Goal: Task Accomplishment & Management: Complete application form

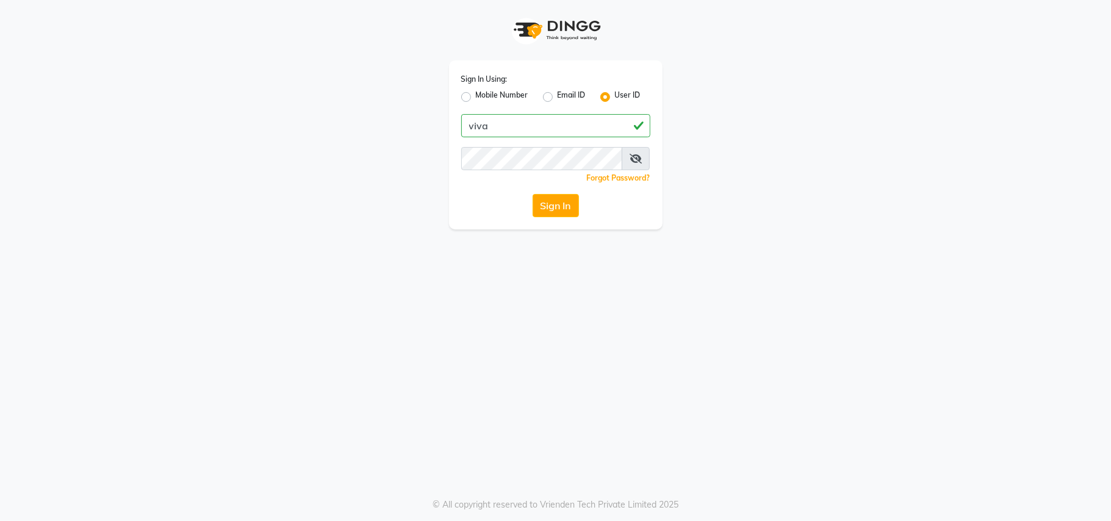
type input "viva"
click at [553, 201] on button "Sign In" at bounding box center [556, 205] width 46 height 23
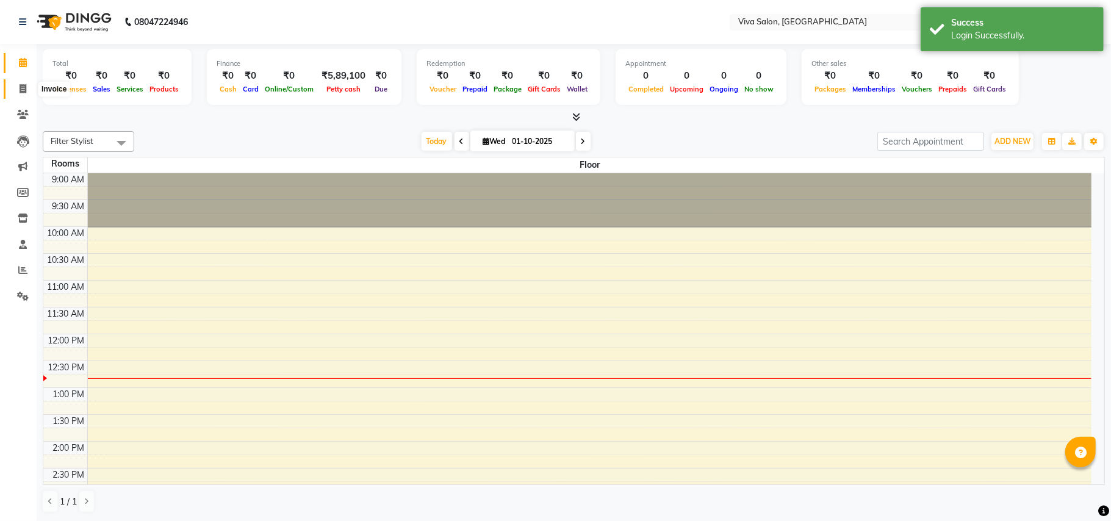
click at [20, 84] on icon at bounding box center [23, 88] width 7 height 9
select select "service"
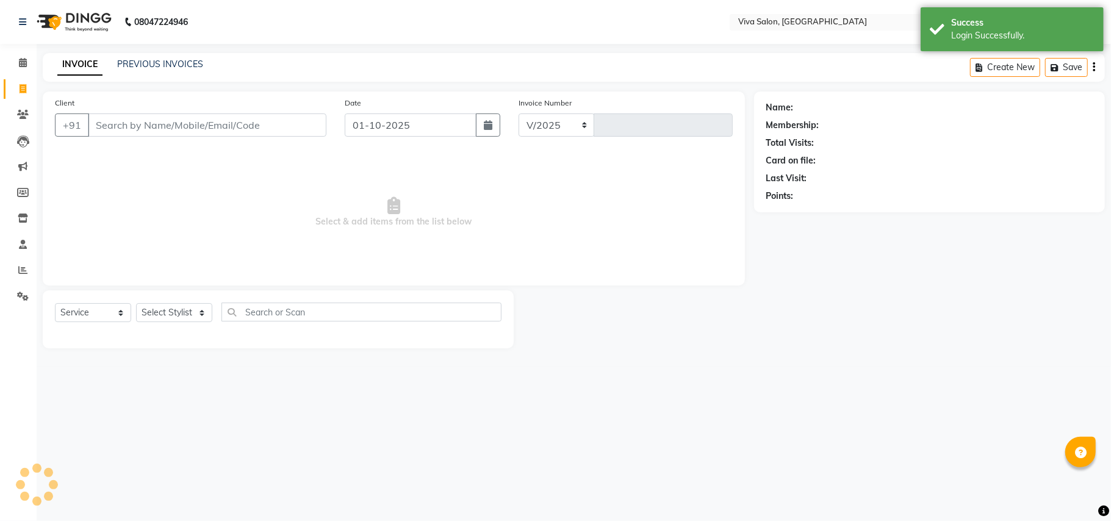
select select "7363"
type input "2774"
click at [165, 313] on select "Select Stylist Anita Shelar Jayashree khanapure Jidhnya jadhav Netra lakhanavar…" at bounding box center [174, 312] width 76 height 19
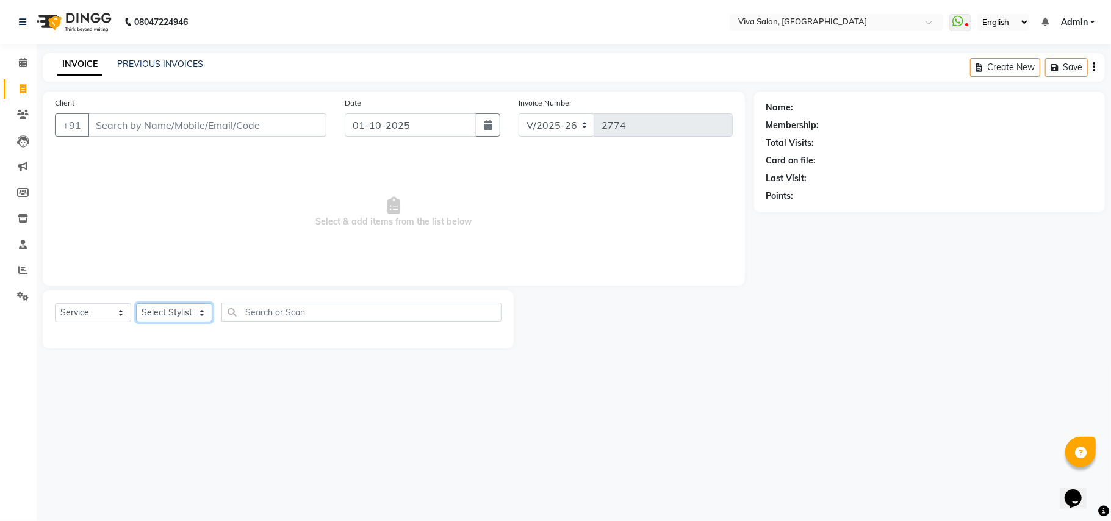
select select "63725"
click at [136, 303] on select "Select Stylist Anita Shelar Jayashree khanapure Jidhnya jadhav Netra lakhanavar…" at bounding box center [174, 312] width 76 height 19
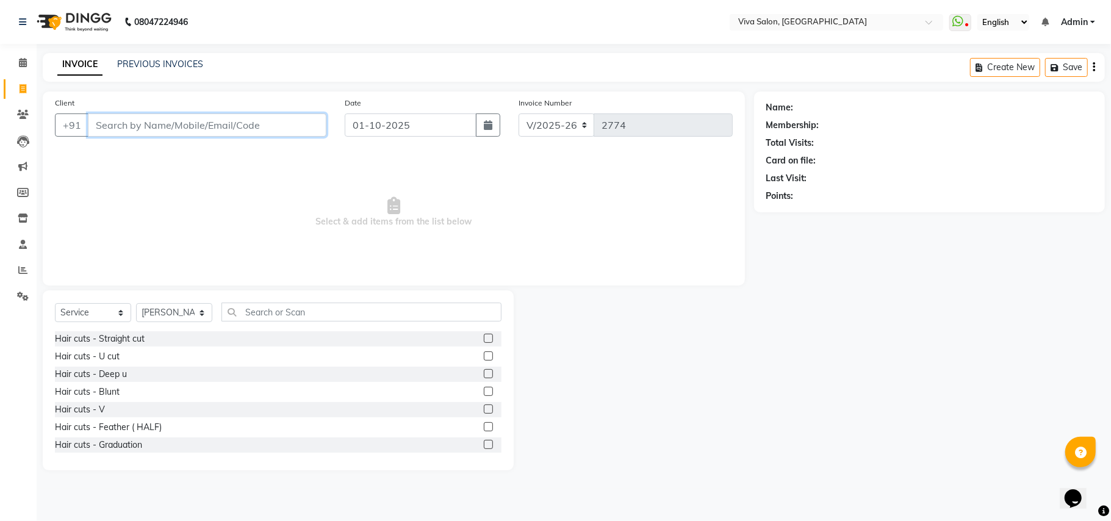
click at [174, 133] on input "Client" at bounding box center [207, 125] width 239 height 23
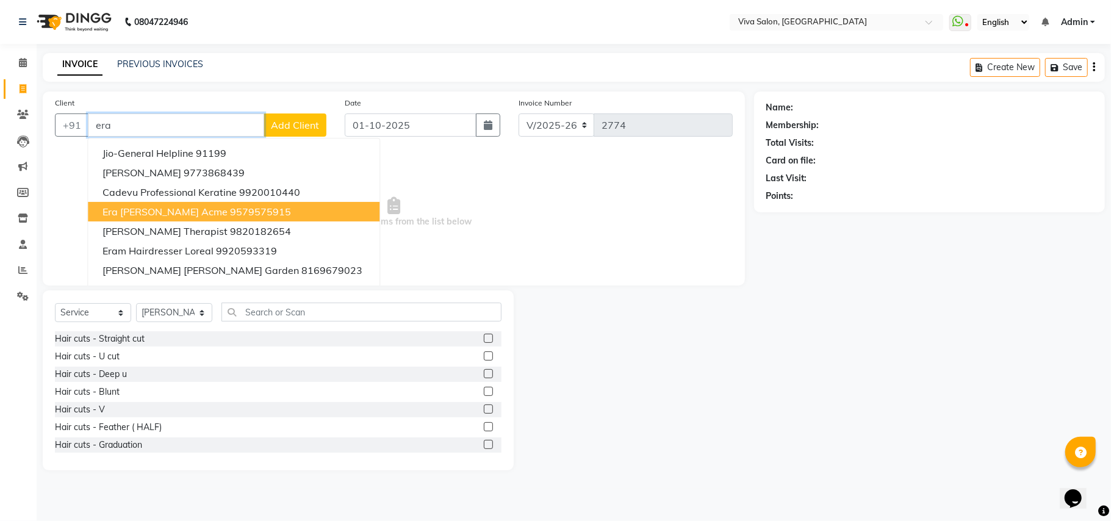
click at [230, 206] on ngb-highlight "9579575915" at bounding box center [260, 212] width 61 height 12
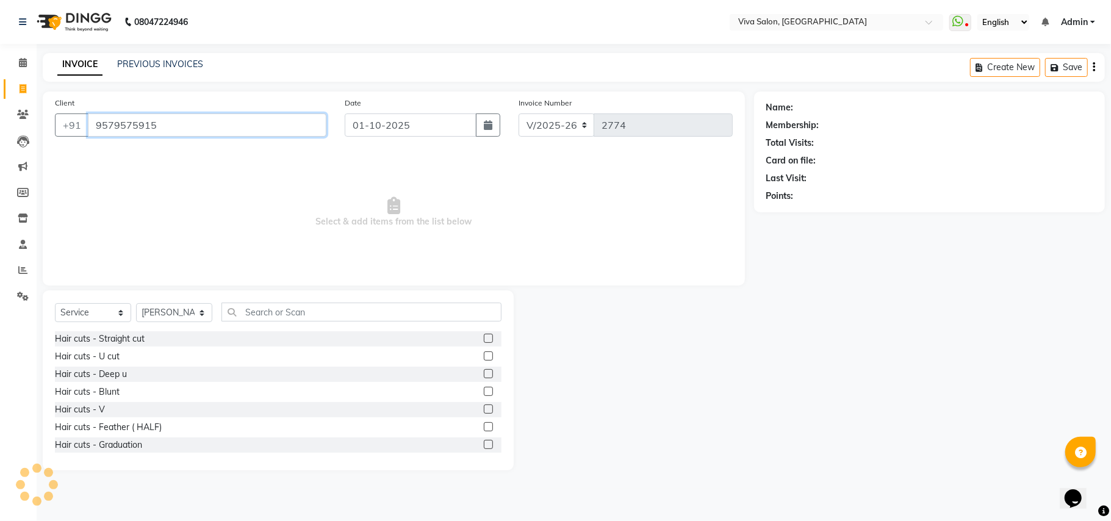
type input "9579575915"
select select "2: Object"
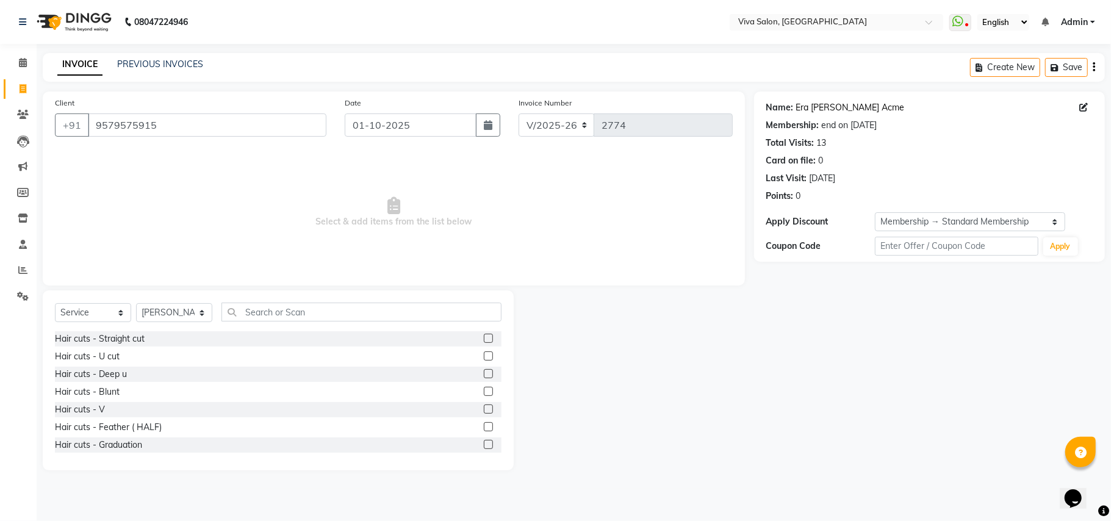
click at [818, 112] on link "Era Jaggi Acme" at bounding box center [851, 107] width 109 height 13
click at [258, 319] on input "text" at bounding box center [362, 312] width 280 height 19
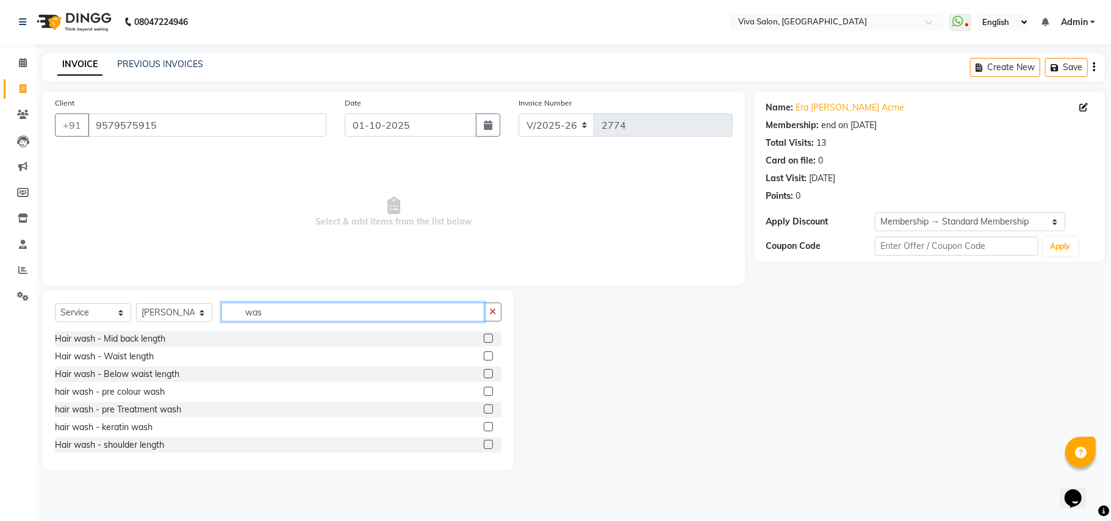
type input "was"
click at [484, 352] on label at bounding box center [488, 356] width 9 height 9
click at [484, 353] on input "checkbox" at bounding box center [488, 357] width 8 height 8
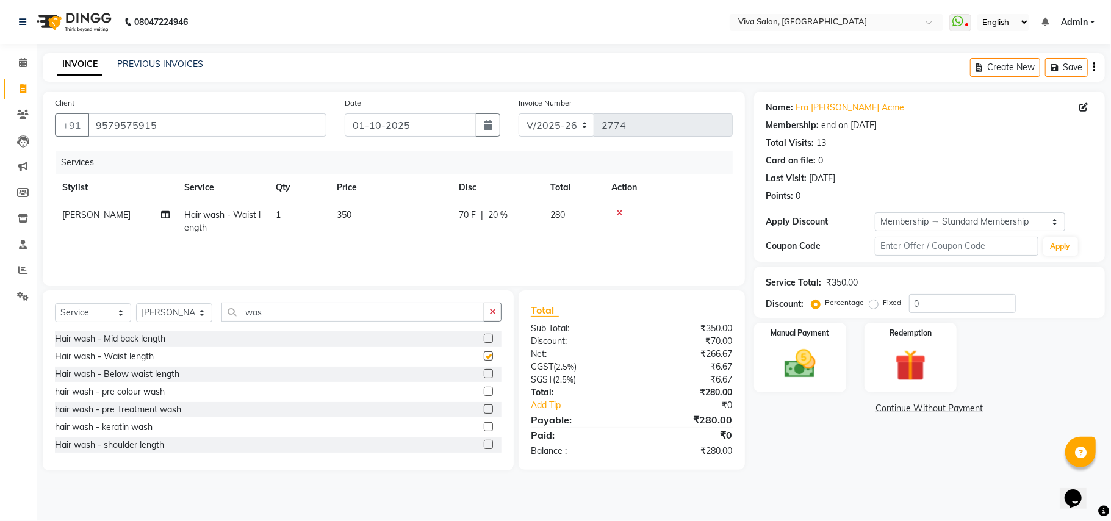
checkbox input "false"
click at [1061, 64] on icon "button" at bounding box center [1057, 67] width 12 height 9
click at [913, 74] on button "Create New" at bounding box center [919, 67] width 70 height 19
select select "7363"
select select "service"
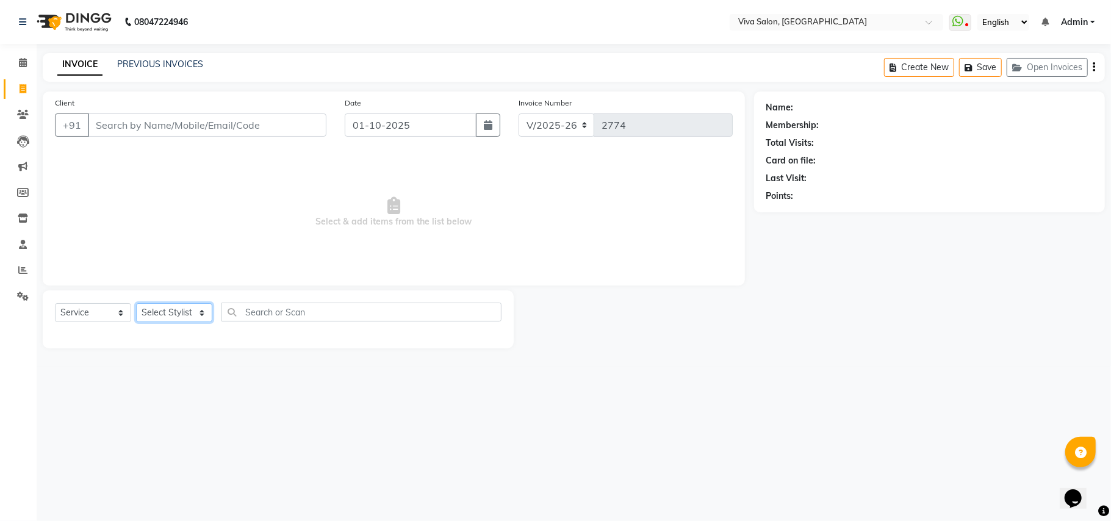
click at [179, 309] on select "Select Stylist Anita Shelar Jayashree khanapure Jidhnya jadhav Netra lakhanavar…" at bounding box center [174, 312] width 76 height 19
select select "63771"
click at [136, 303] on select "Select Stylist Anita Shelar Jayashree khanapure Jidhnya jadhav Netra lakhanavar…" at bounding box center [174, 312] width 76 height 19
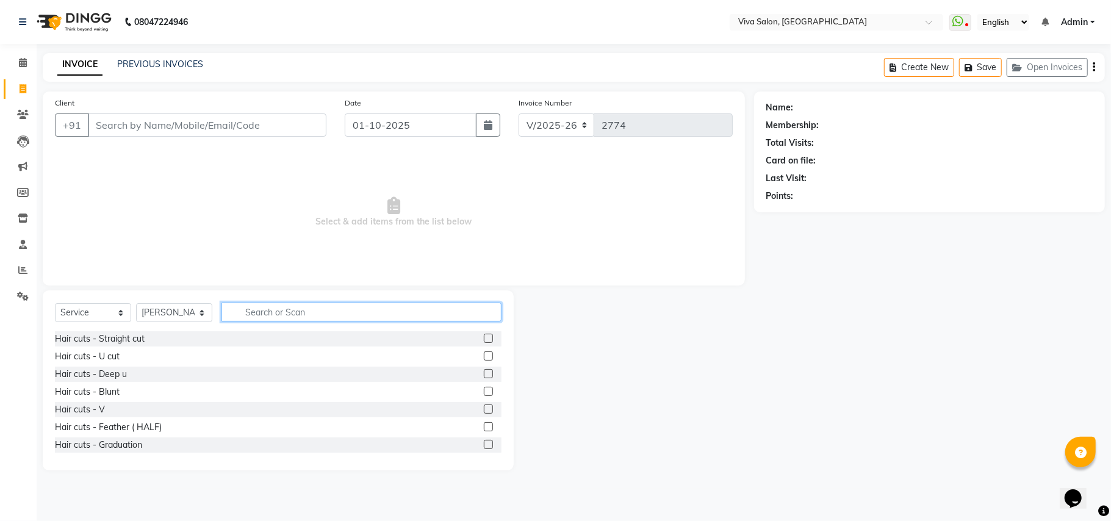
click at [251, 318] on input "text" at bounding box center [362, 312] width 280 height 19
type input "head"
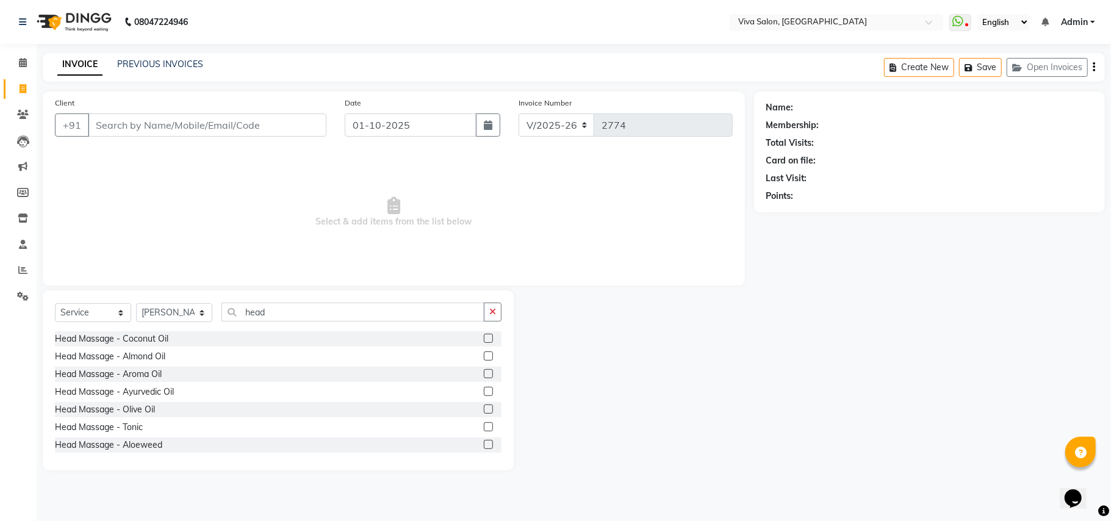
click at [484, 410] on label at bounding box center [488, 409] width 9 height 9
click at [484, 410] on input "checkbox" at bounding box center [488, 410] width 8 height 8
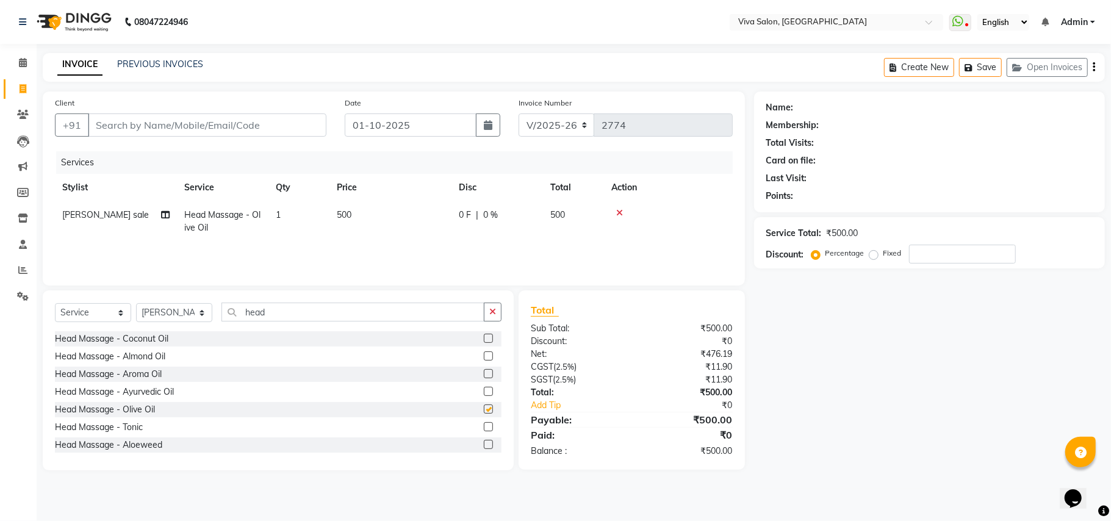
checkbox input "false"
click at [484, 308] on button "button" at bounding box center [493, 312] width 18 height 19
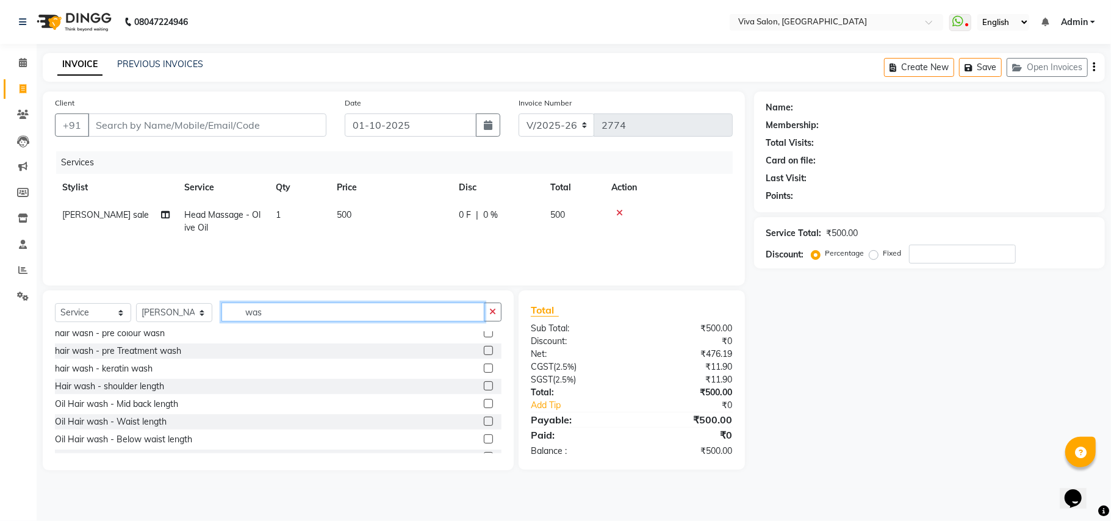
scroll to position [106, 0]
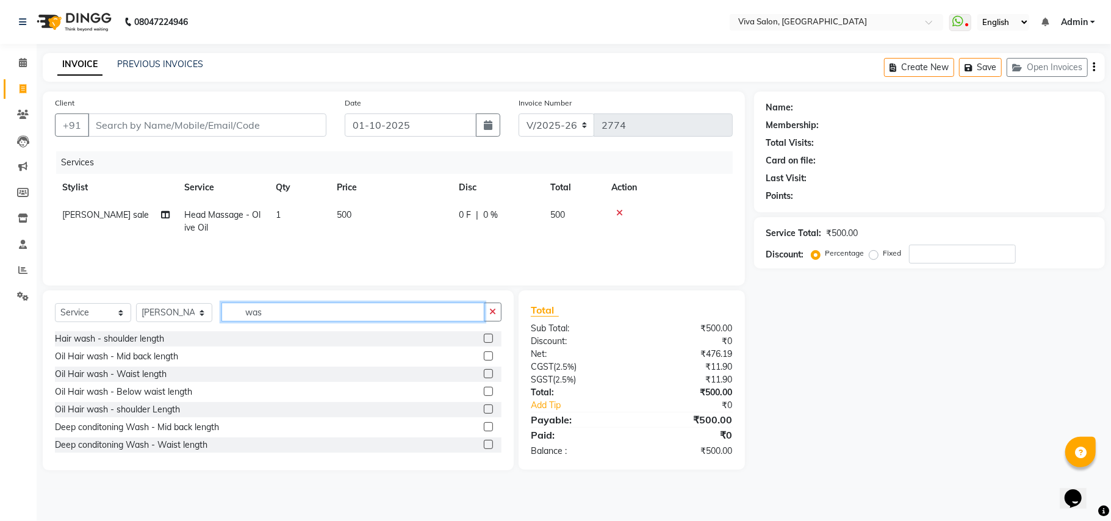
type input "was"
click at [484, 338] on label at bounding box center [488, 338] width 9 height 9
click at [484, 338] on input "checkbox" at bounding box center [488, 339] width 8 height 8
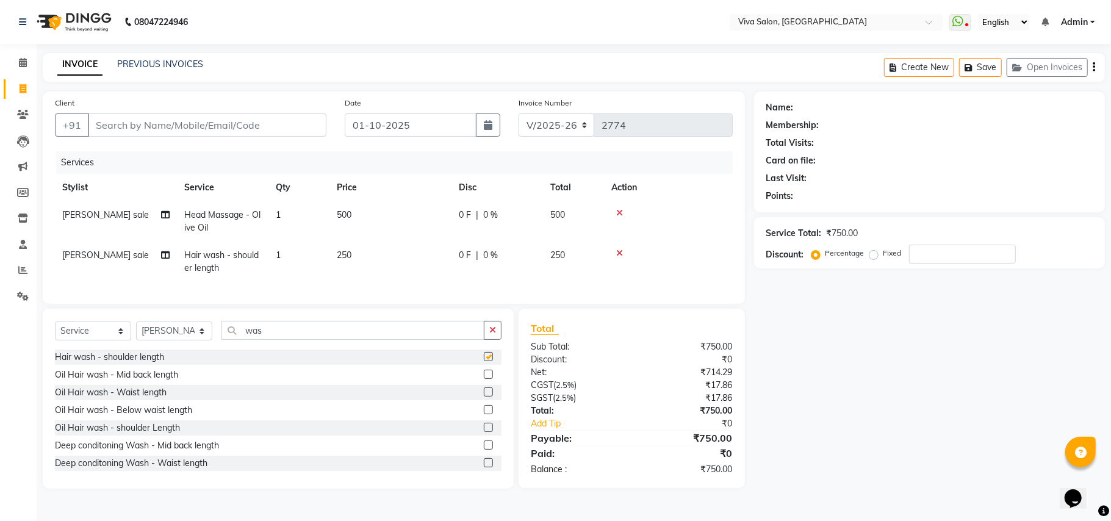
checkbox input "false"
click at [402, 257] on td "250" at bounding box center [391, 262] width 122 height 40
select select "63771"
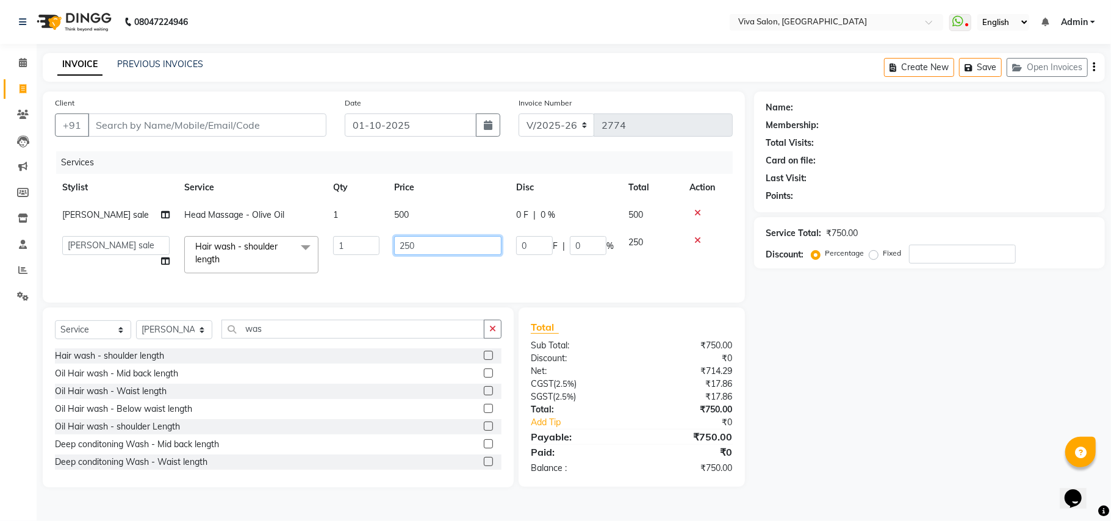
click at [421, 247] on input "250" at bounding box center [447, 245] width 107 height 19
type input "300"
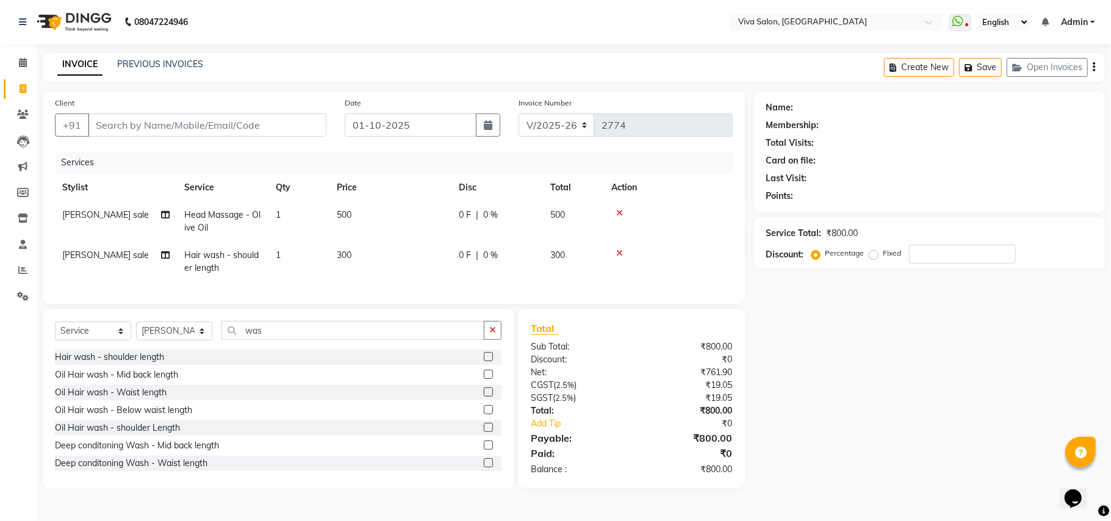
click at [454, 280] on tr "Sanika sale Hair wash - shoulder length 1 300 0 F | 0 % 300" at bounding box center [394, 262] width 678 height 40
click at [511, 243] on td "0 F | 0 %" at bounding box center [498, 262] width 92 height 40
select select "63771"
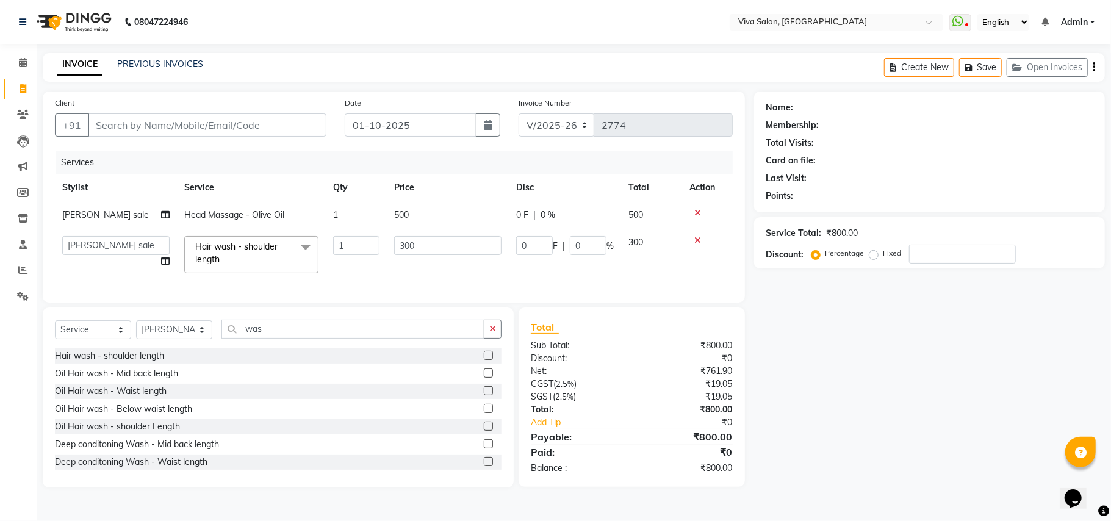
click at [573, 204] on td "0 F | 0 %" at bounding box center [565, 214] width 112 height 27
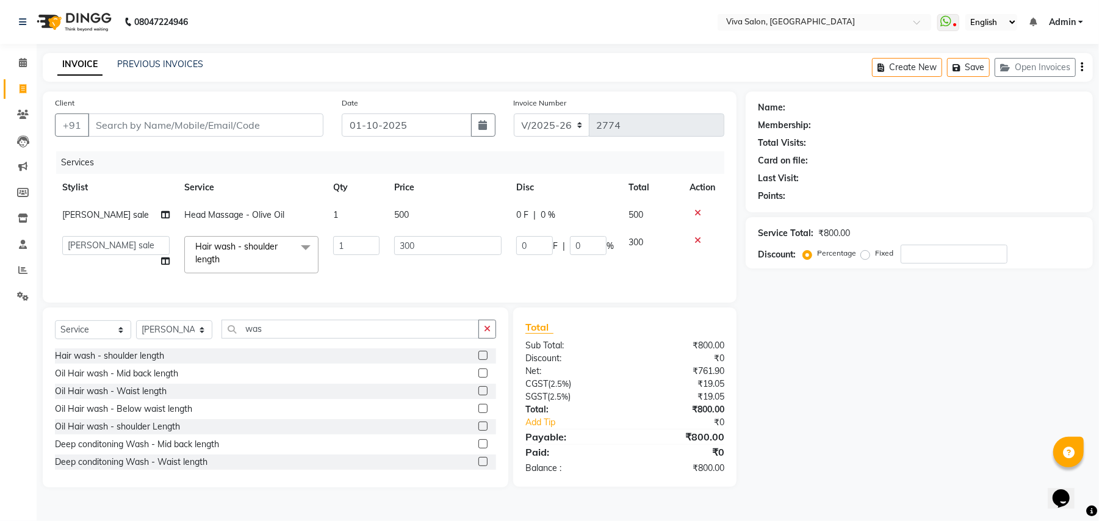
select select "63771"
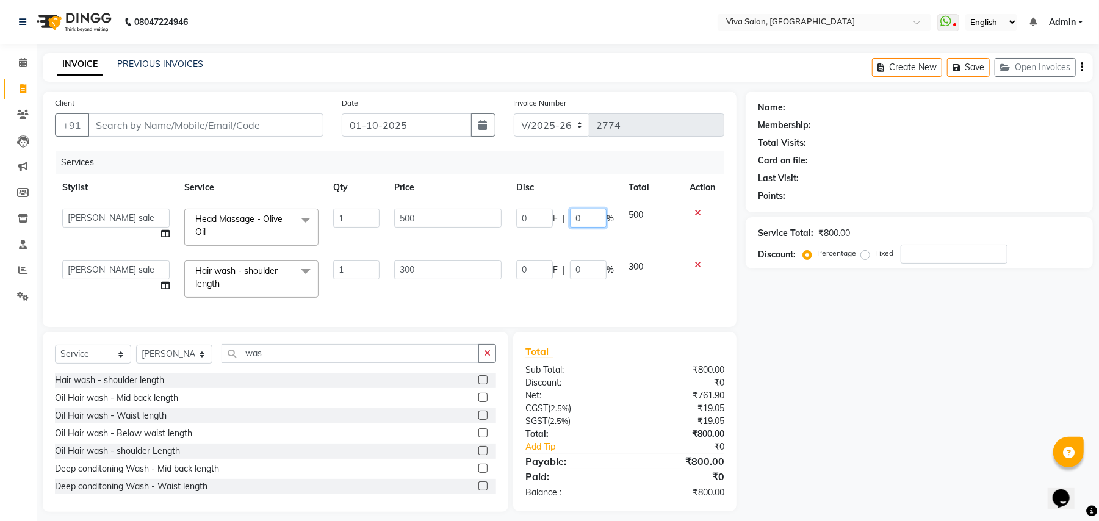
click at [594, 218] on input "0" at bounding box center [588, 218] width 37 height 19
type input "20"
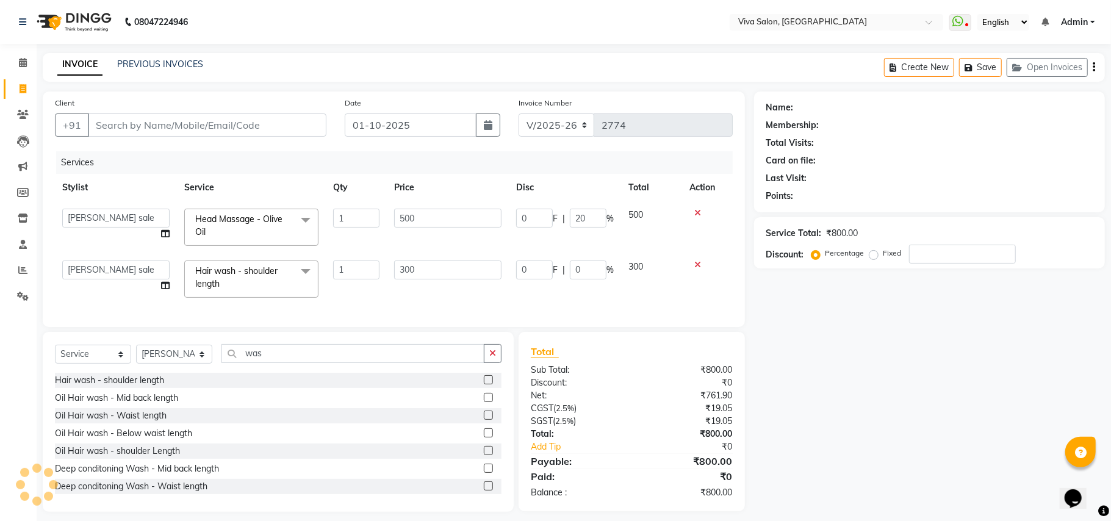
click at [591, 233] on tbody "Anita Shelar Jayashree khanapure Jidhnya jadhav Netra lakhanavar Sanika sale Sh…" at bounding box center [394, 253] width 678 height 104
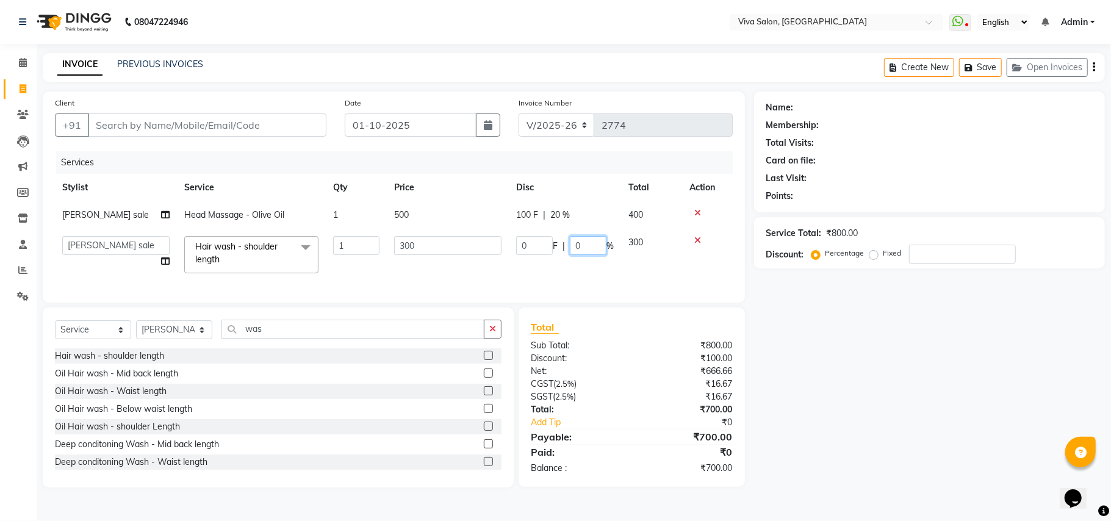
click at [585, 245] on input "0" at bounding box center [588, 245] width 37 height 19
type input "10"
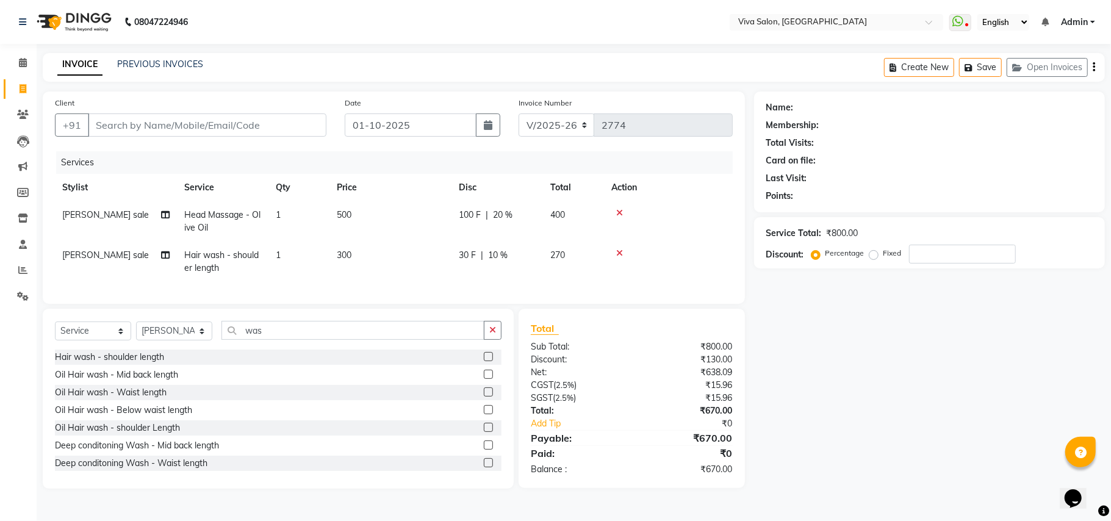
click at [603, 259] on tr "Sanika sale Hair wash - shoulder length 1 300 30 F | 10 % 270" at bounding box center [394, 262] width 678 height 40
click at [491, 334] on icon "button" at bounding box center [493, 330] width 7 height 9
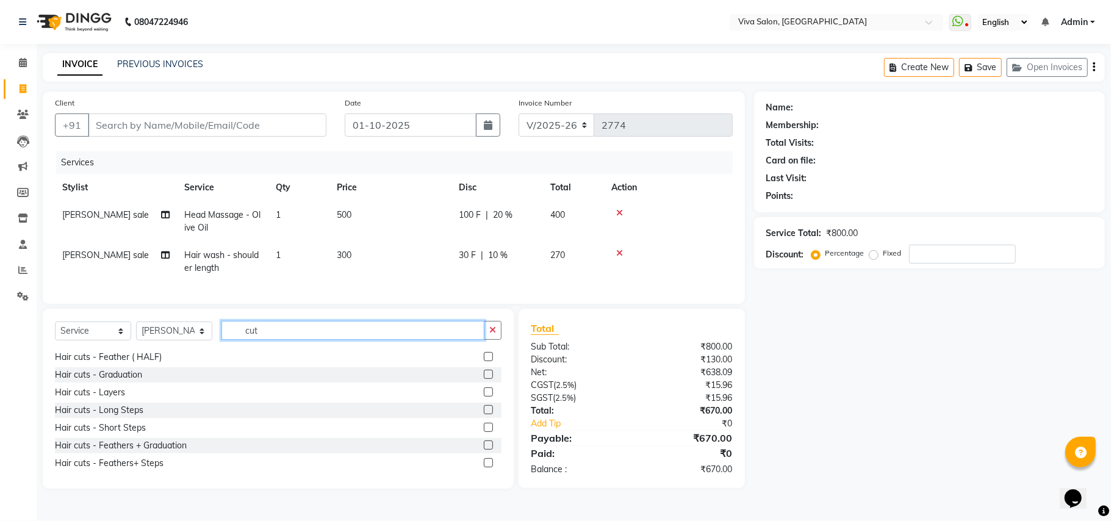
scroll to position [74, 0]
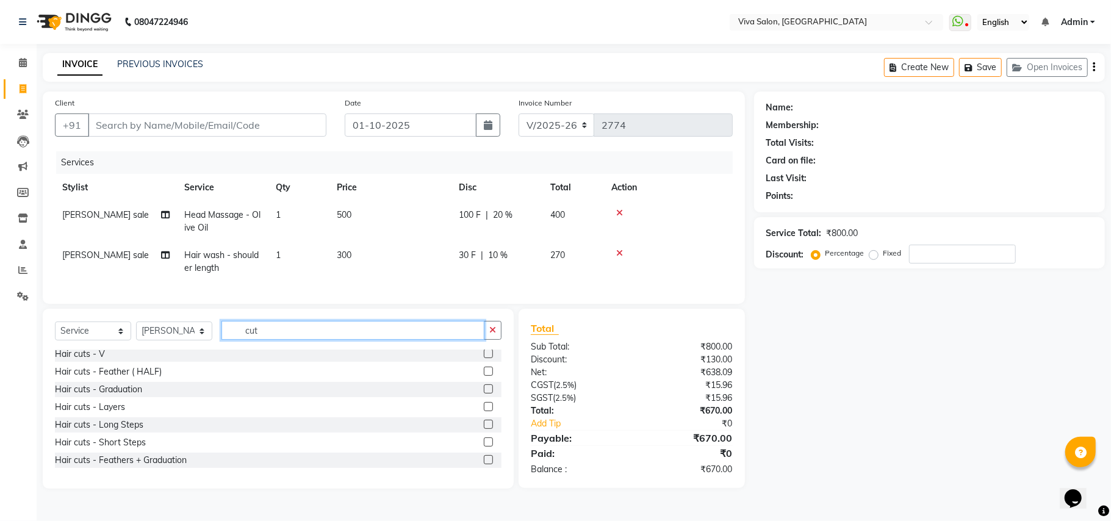
type input "cut"
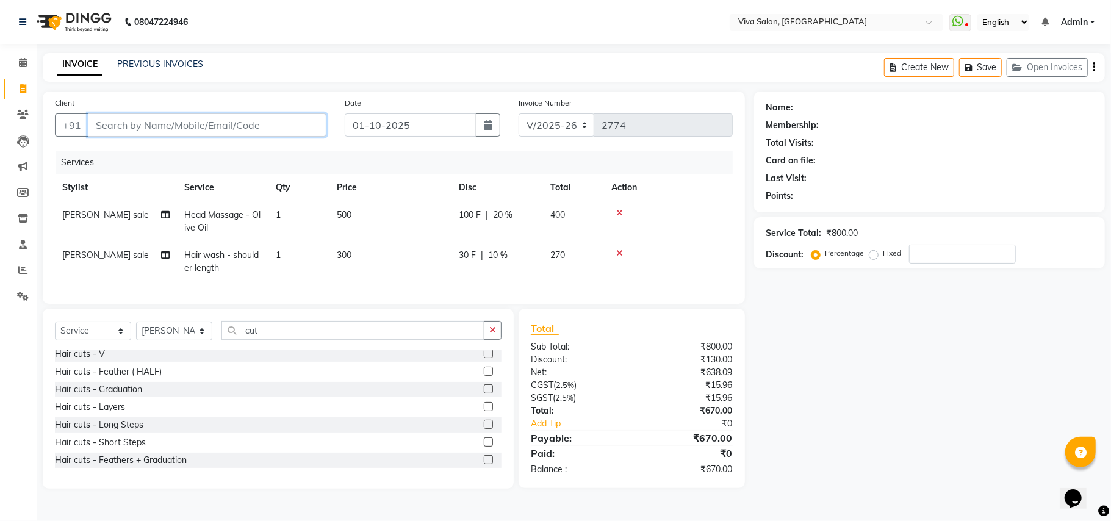
click at [288, 131] on input "Client" at bounding box center [207, 125] width 239 height 23
type input "p"
type input "0"
type input "p"
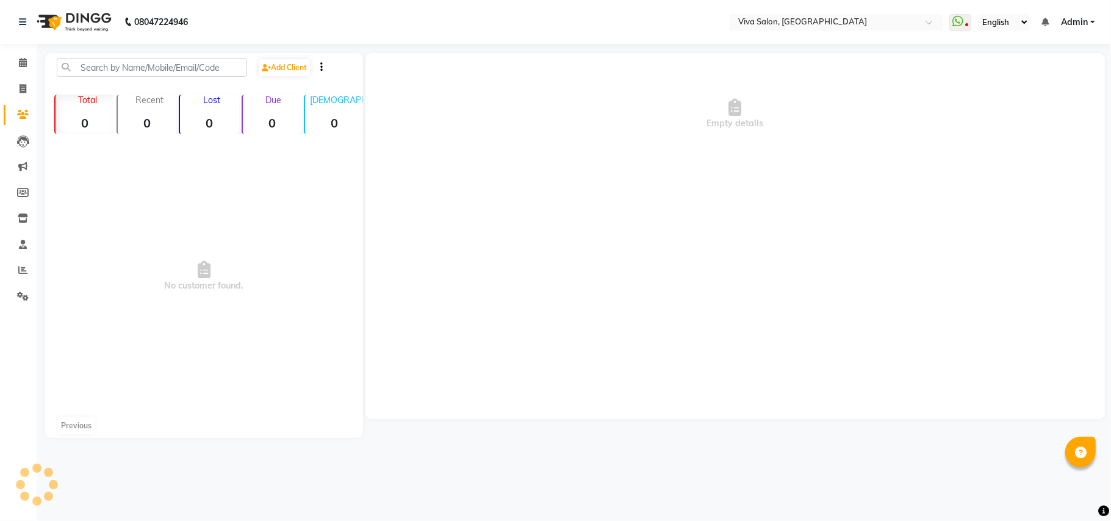
select select "en"
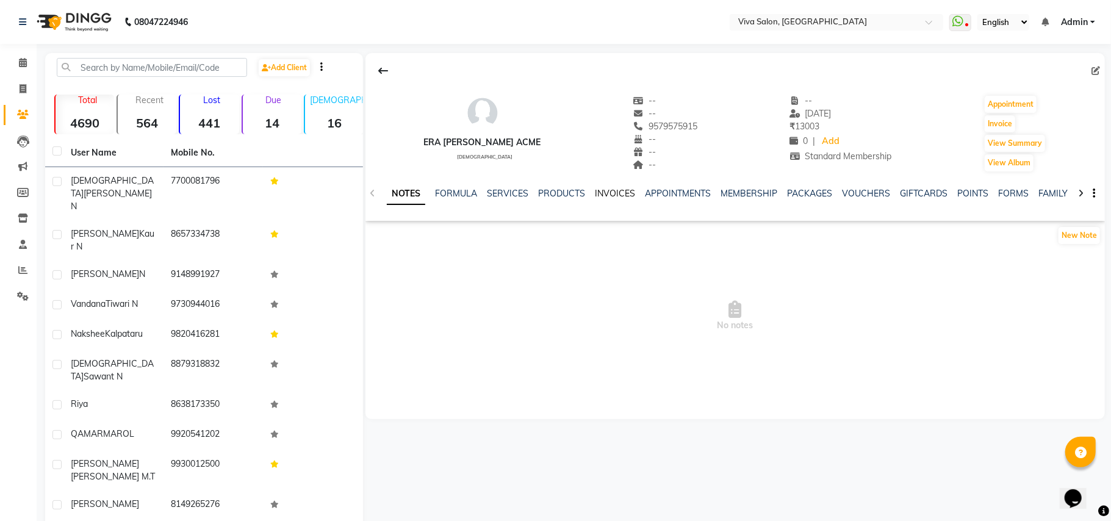
click at [608, 194] on link "INVOICES" at bounding box center [615, 193] width 40 height 11
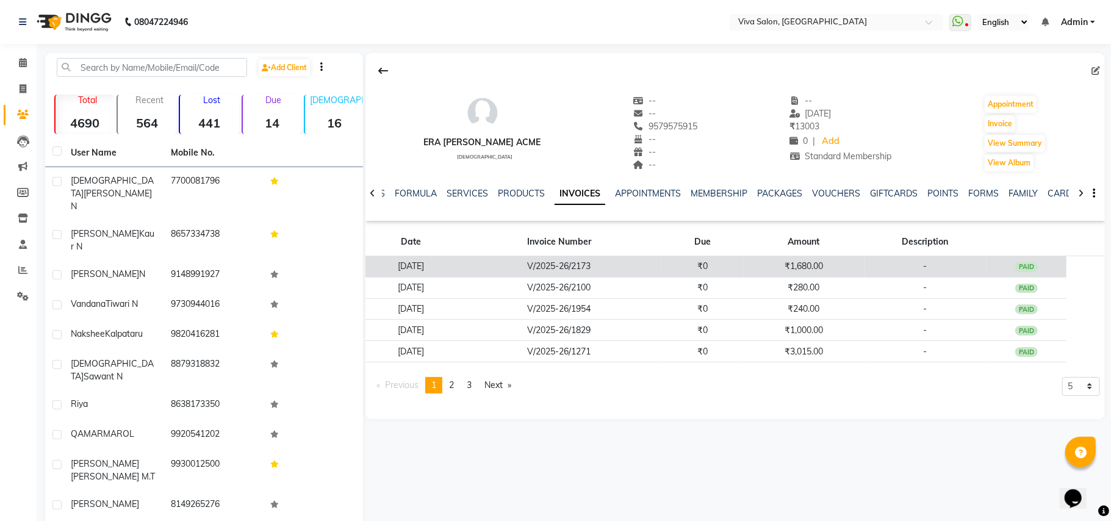
click at [602, 272] on td "V/2025-26/2173" at bounding box center [560, 266] width 206 height 21
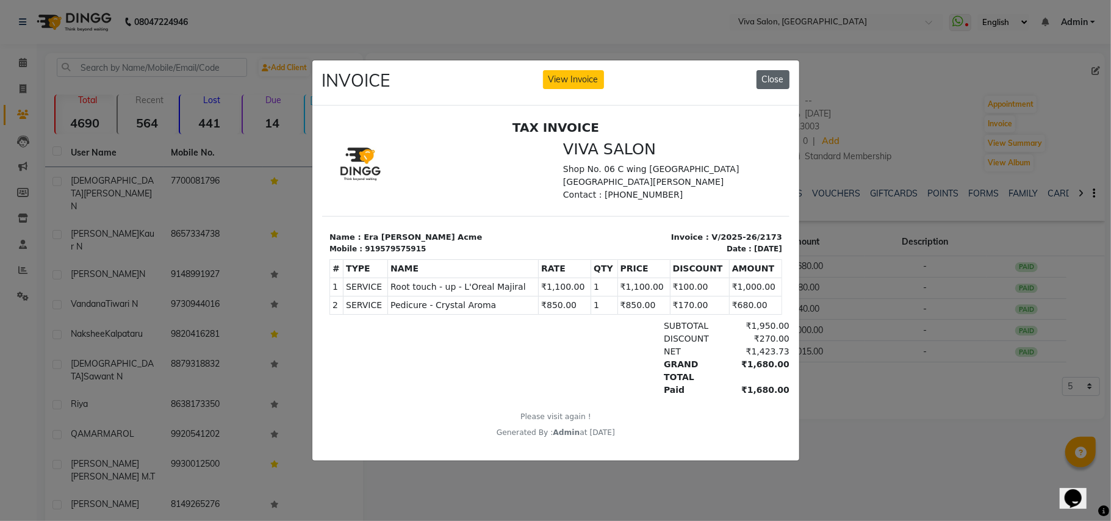
click at [775, 74] on button "Close" at bounding box center [773, 79] width 33 height 19
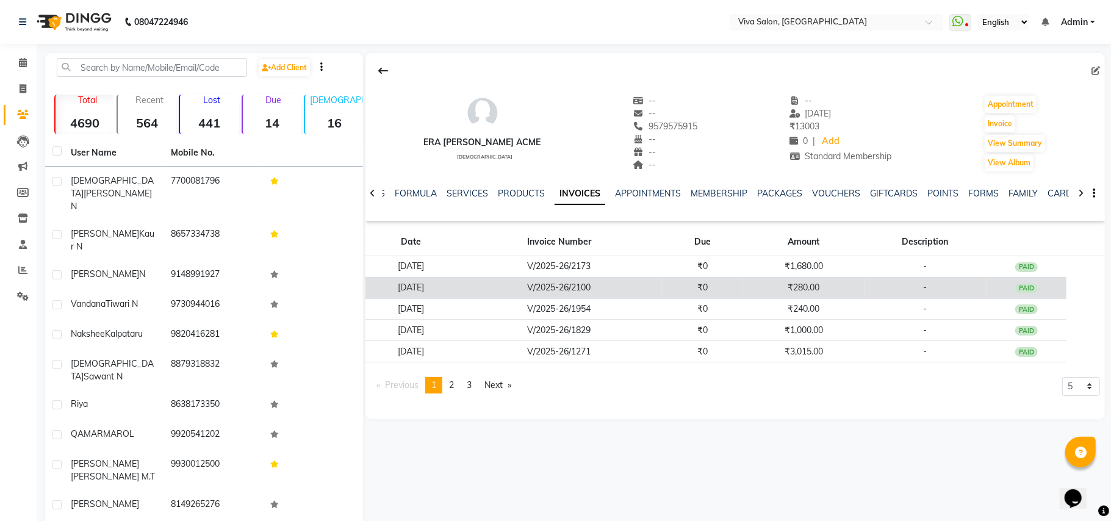
click at [786, 281] on td "₹280.00" at bounding box center [803, 287] width 121 height 21
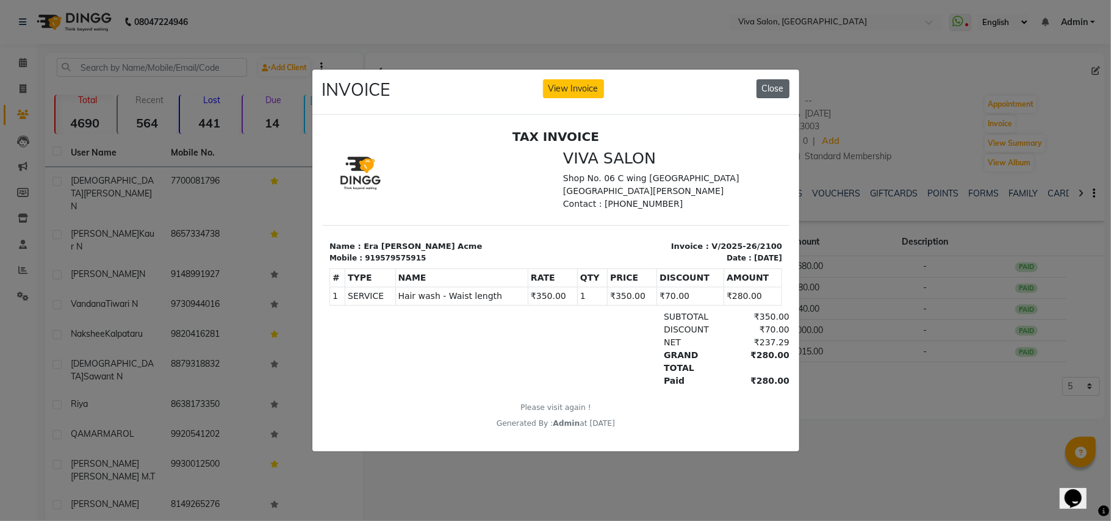
click at [762, 79] on button "Close" at bounding box center [773, 88] width 33 height 19
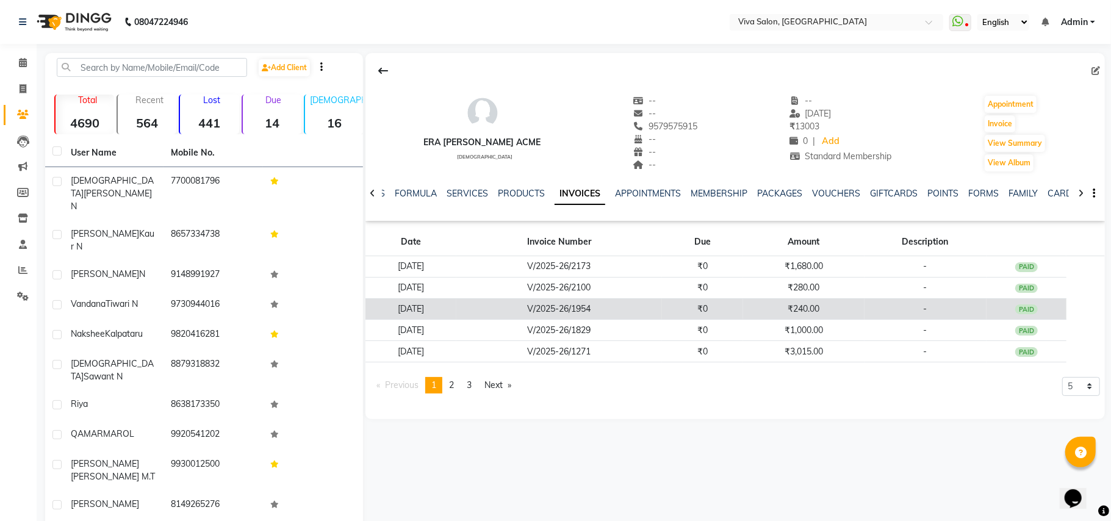
click at [765, 308] on td "₹240.00" at bounding box center [803, 308] width 121 height 21
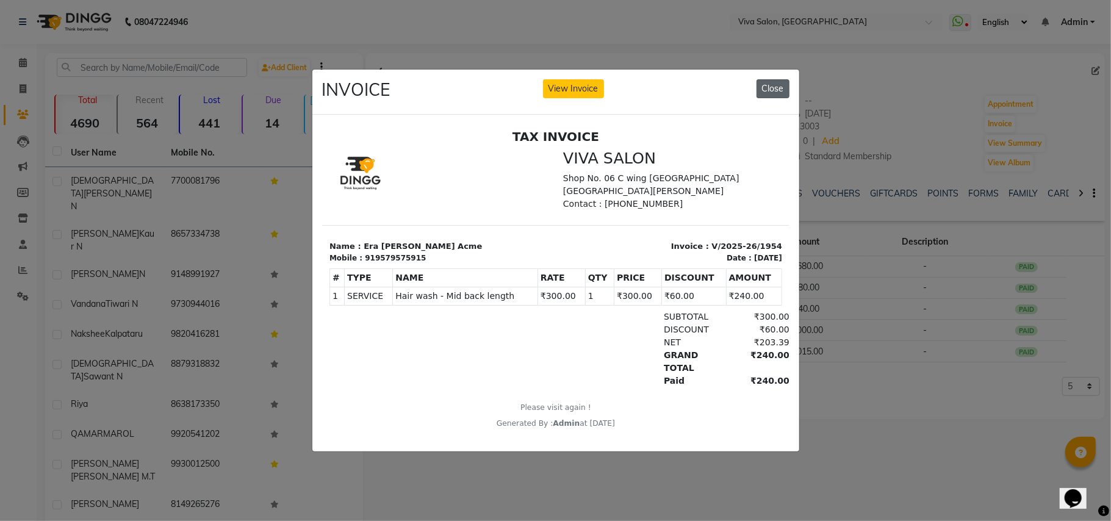
click at [772, 79] on button "Close" at bounding box center [773, 88] width 33 height 19
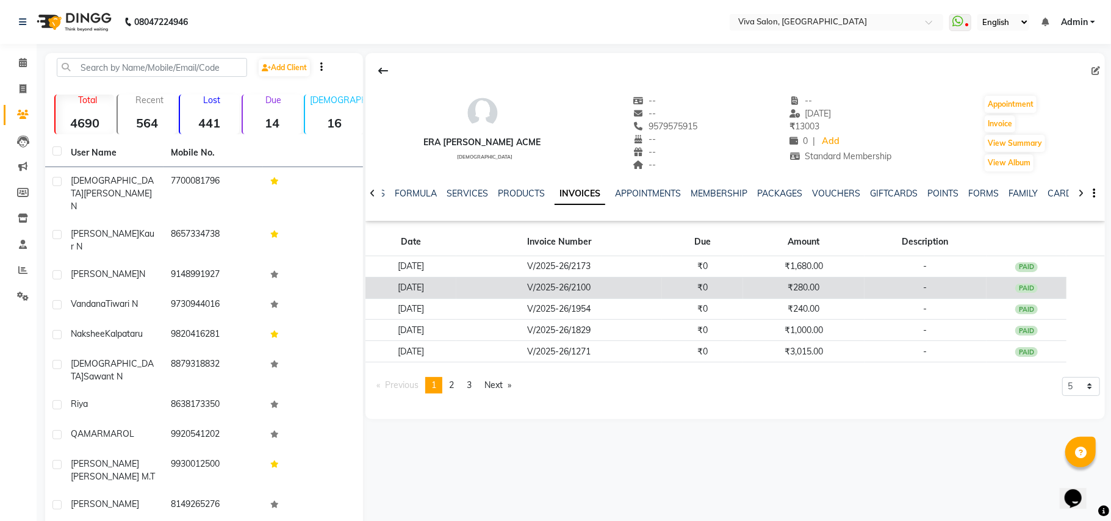
click at [767, 289] on td "₹280.00" at bounding box center [803, 287] width 121 height 21
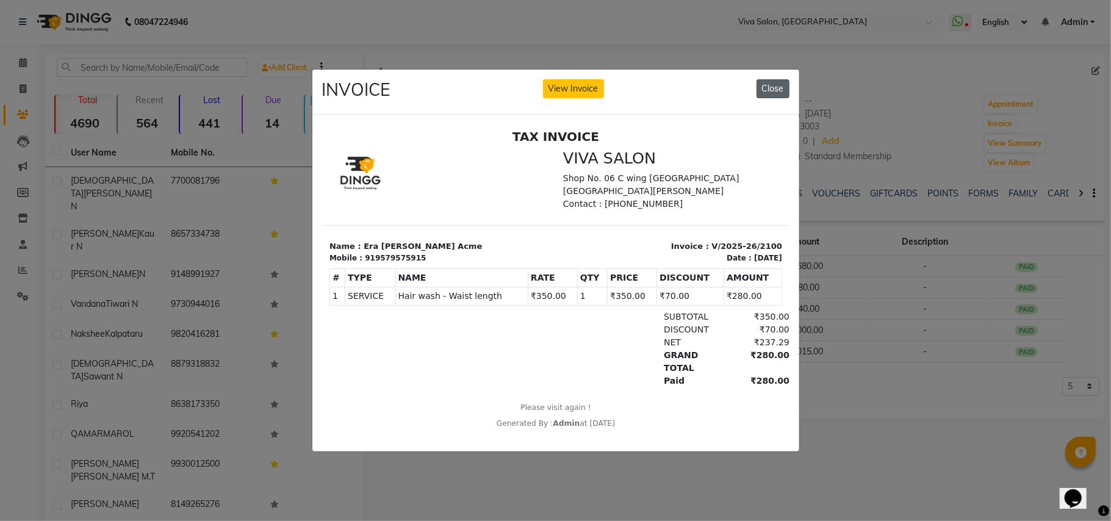
click at [782, 79] on button "Close" at bounding box center [773, 88] width 33 height 19
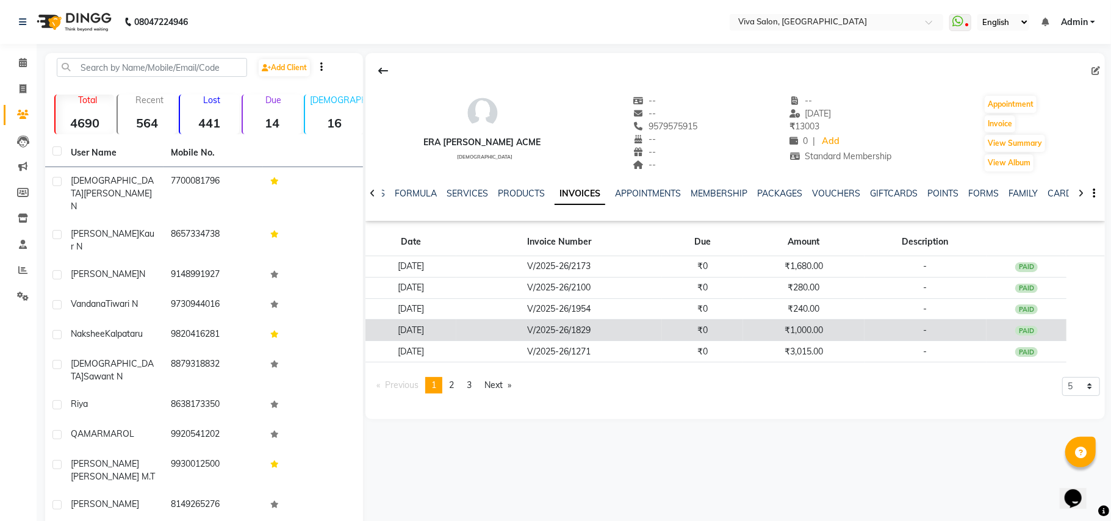
click at [767, 328] on td "₹1,000.00" at bounding box center [803, 330] width 121 height 21
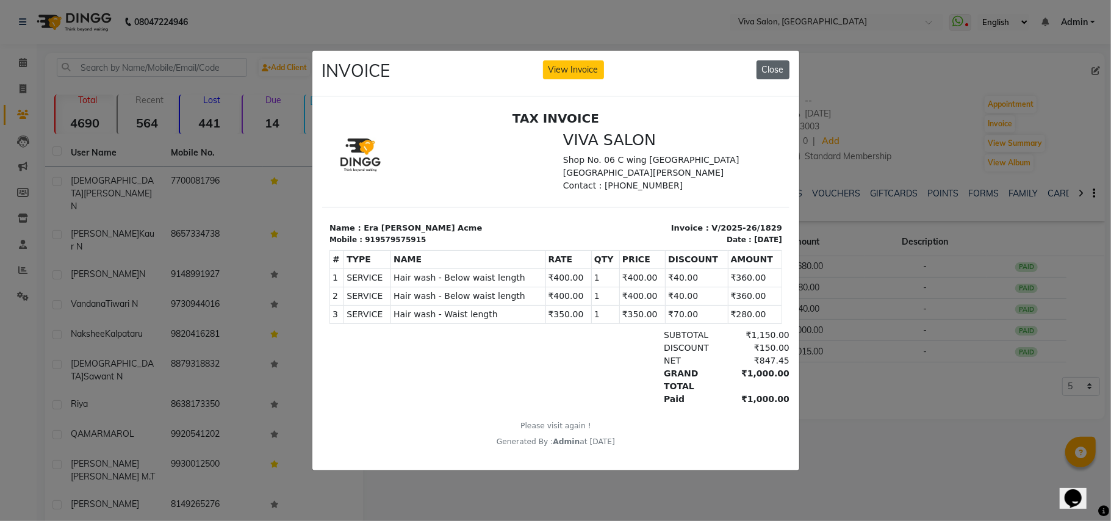
click at [762, 61] on button "Close" at bounding box center [773, 69] width 33 height 19
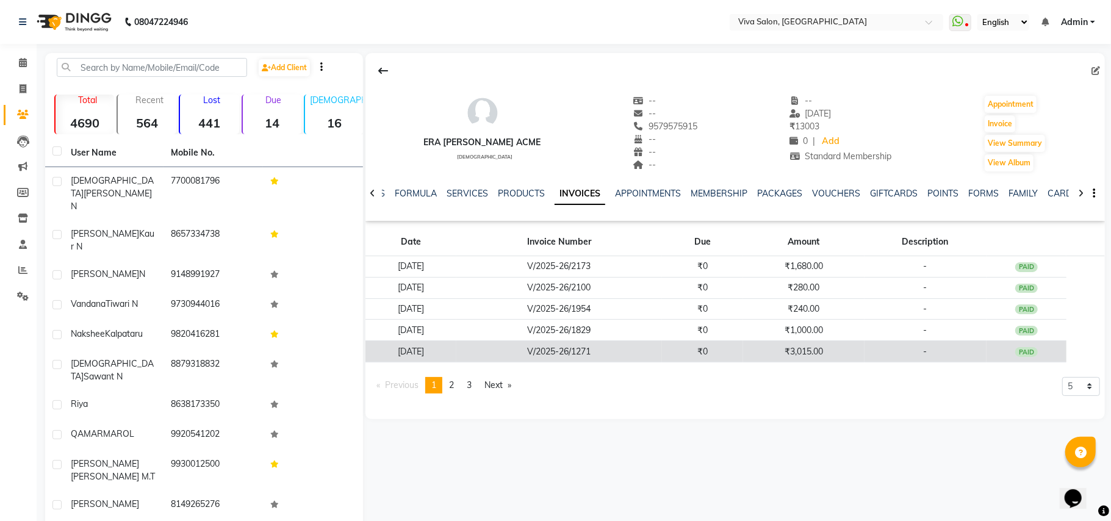
click at [781, 352] on td "₹3,015.00" at bounding box center [803, 351] width 121 height 21
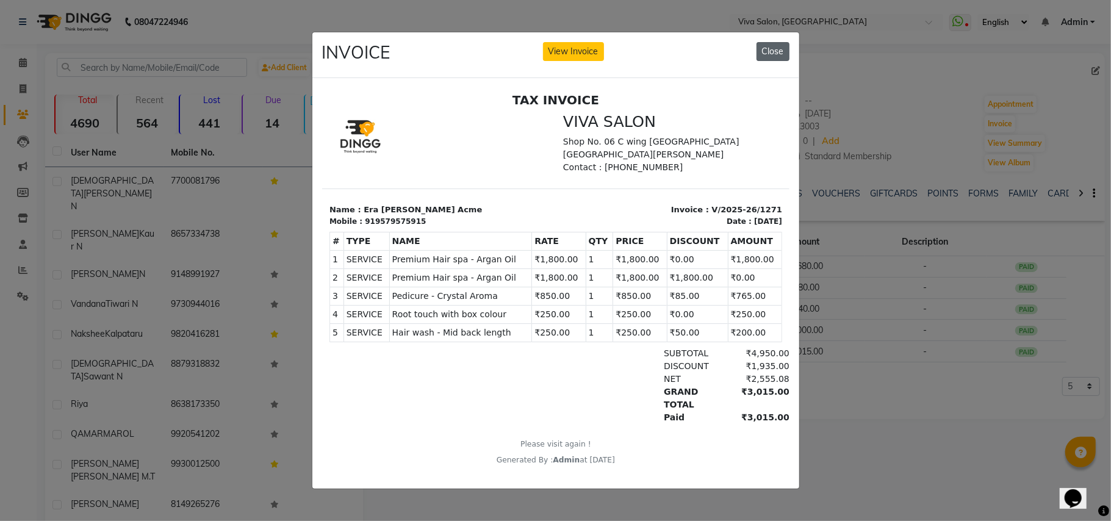
click at [768, 45] on button "Close" at bounding box center [773, 51] width 33 height 19
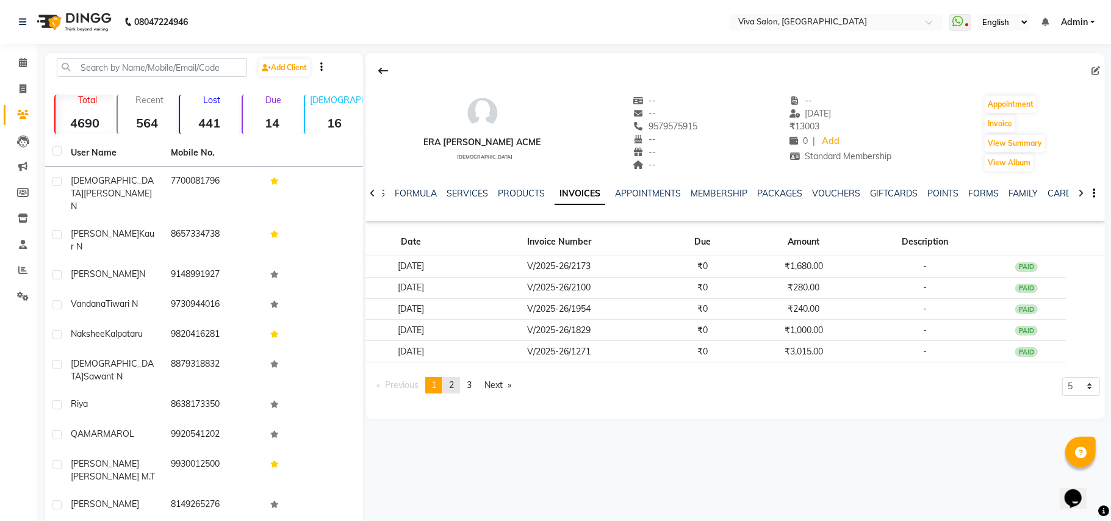
click at [450, 381] on link "page 2" at bounding box center [451, 385] width 17 height 16
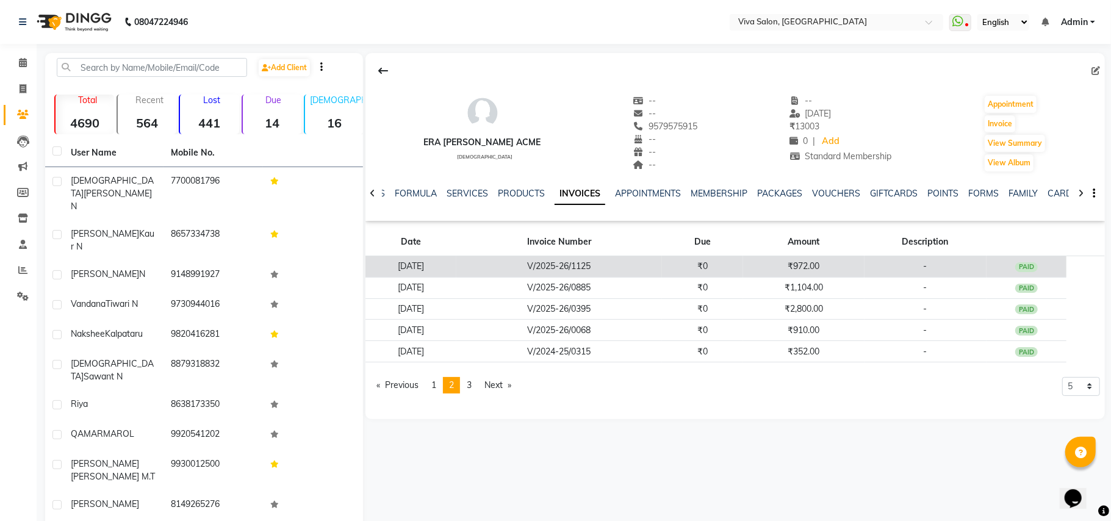
click at [530, 262] on td "V/2025-26/1125" at bounding box center [560, 266] width 206 height 21
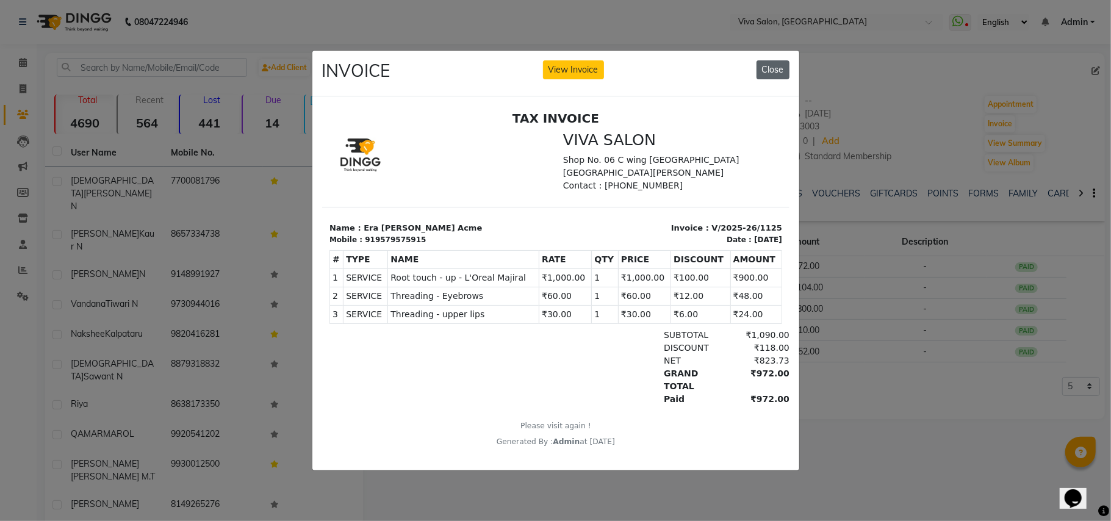
click at [777, 60] on button "Close" at bounding box center [773, 69] width 33 height 19
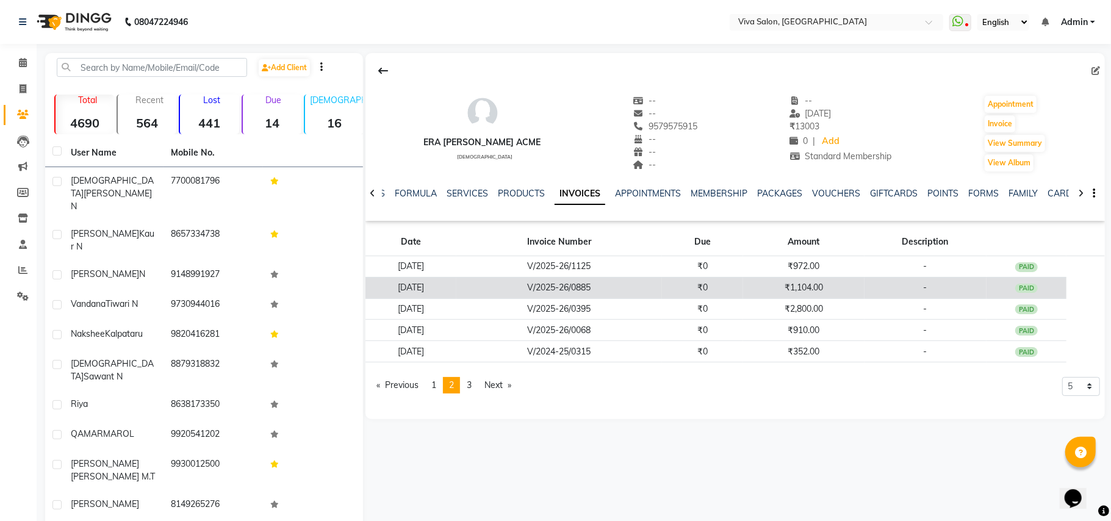
click at [726, 286] on td "₹0" at bounding box center [702, 287] width 81 height 21
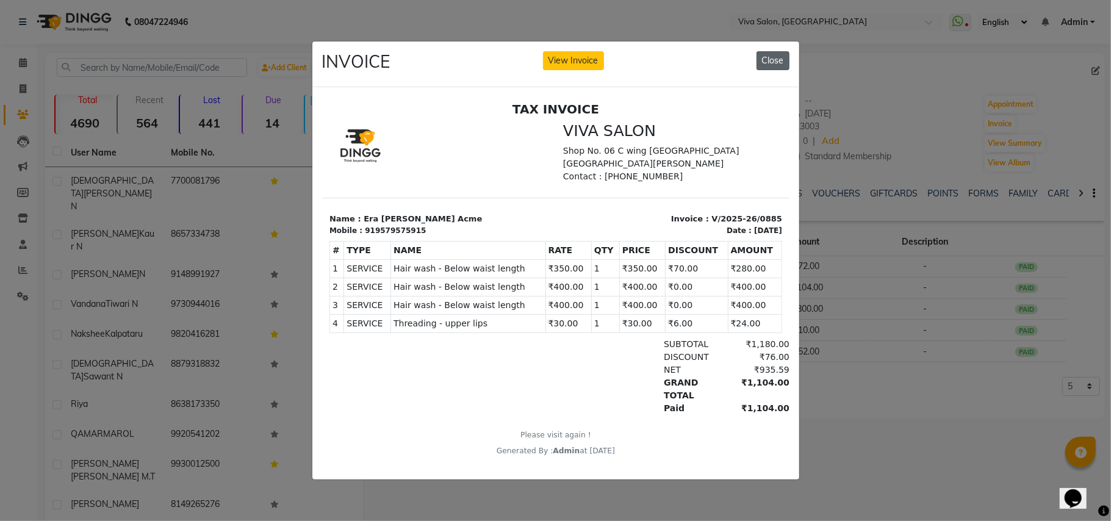
click at [765, 52] on button "Close" at bounding box center [773, 60] width 33 height 19
